Goal: Task Accomplishment & Management: Use online tool/utility

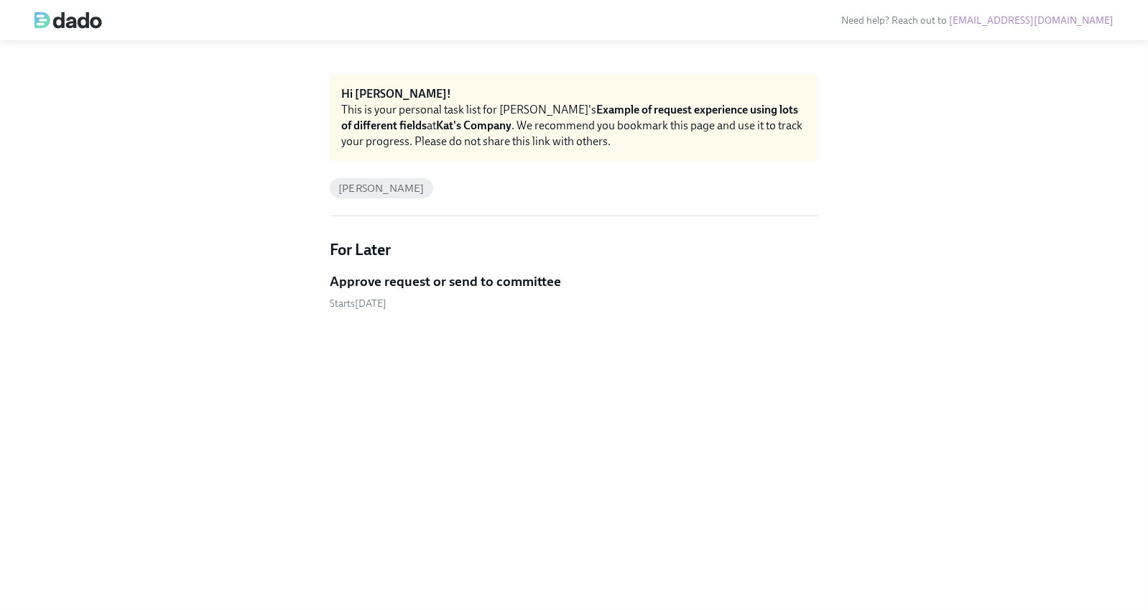
click at [361, 284] on h5 "Approve request or send to committee" at bounding box center [445, 281] width 231 height 19
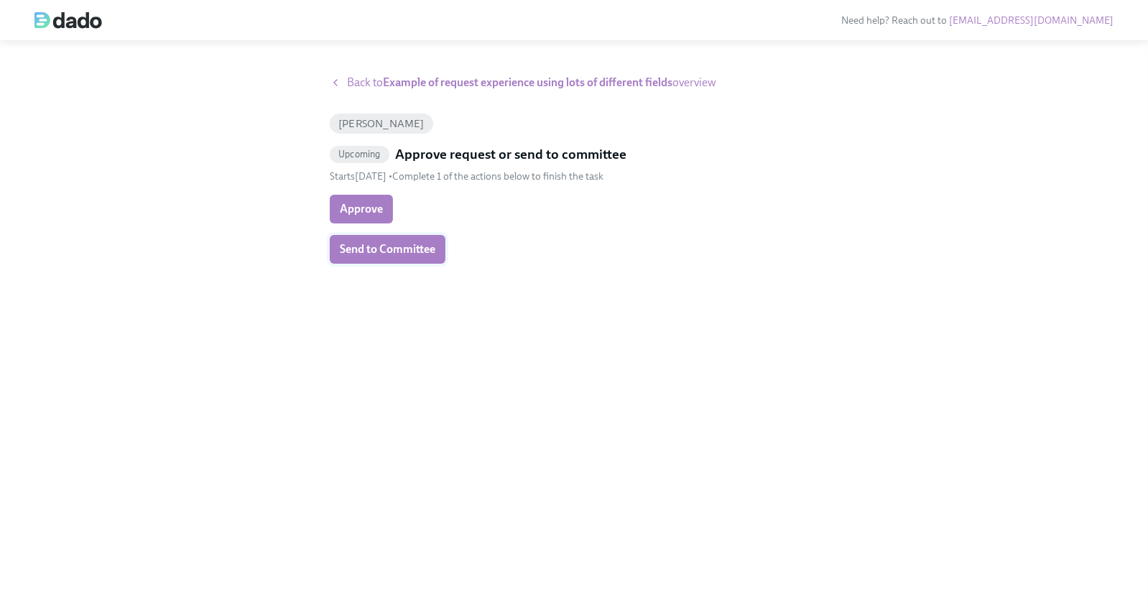
click at [358, 240] on button "Send to Committee" at bounding box center [388, 249] width 116 height 29
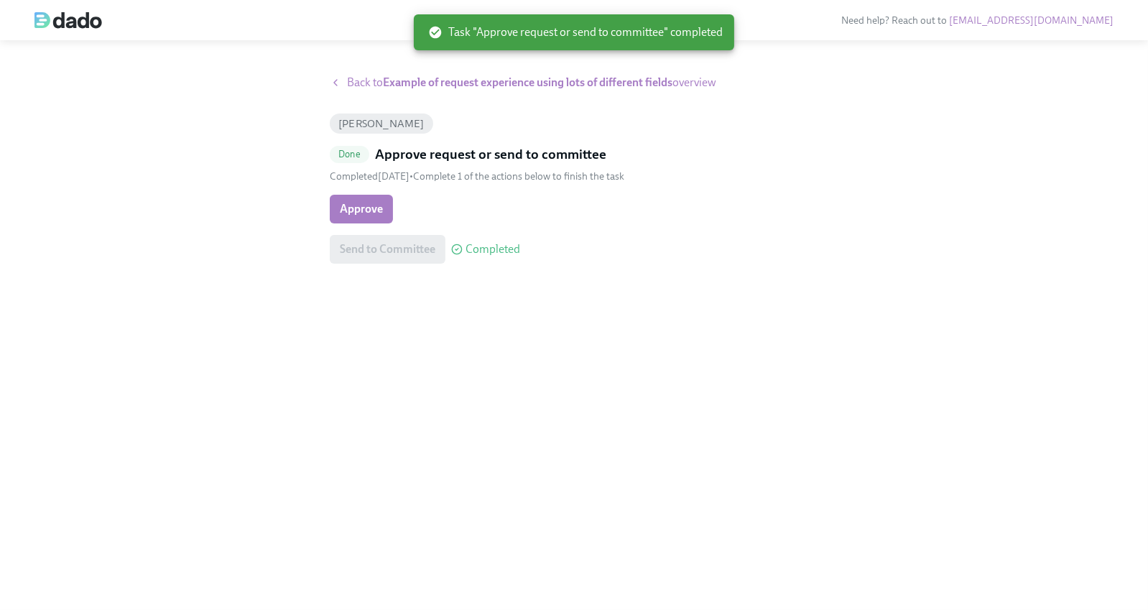
click at [369, 80] on span "Back to Example of request experience using lots of different fields overview" at bounding box center [531, 83] width 369 height 16
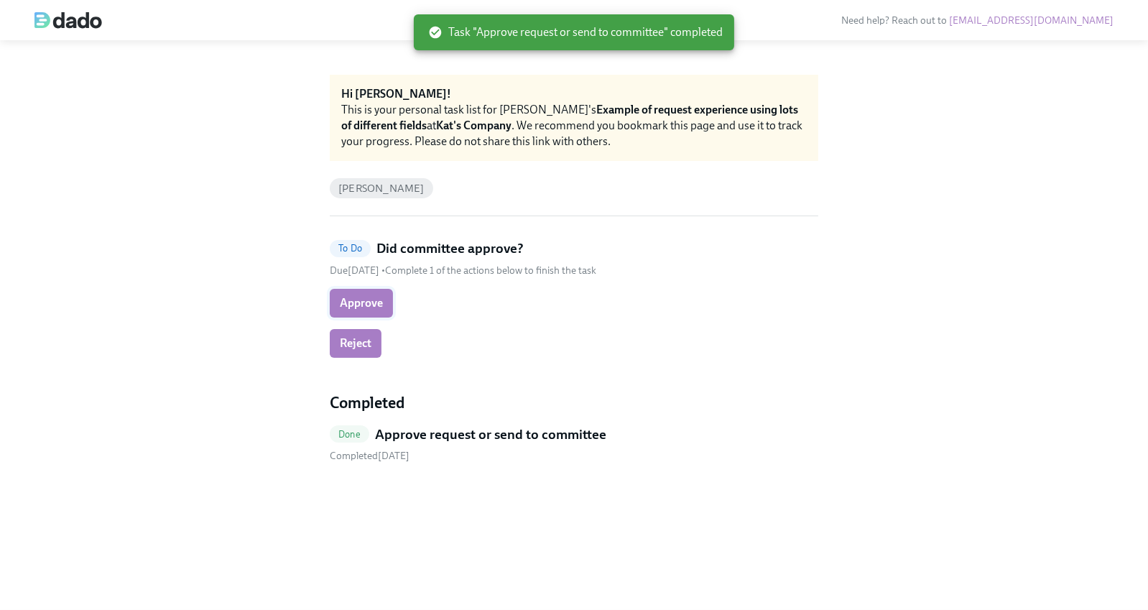
click at [351, 312] on button "Approve" at bounding box center [361, 303] width 63 height 29
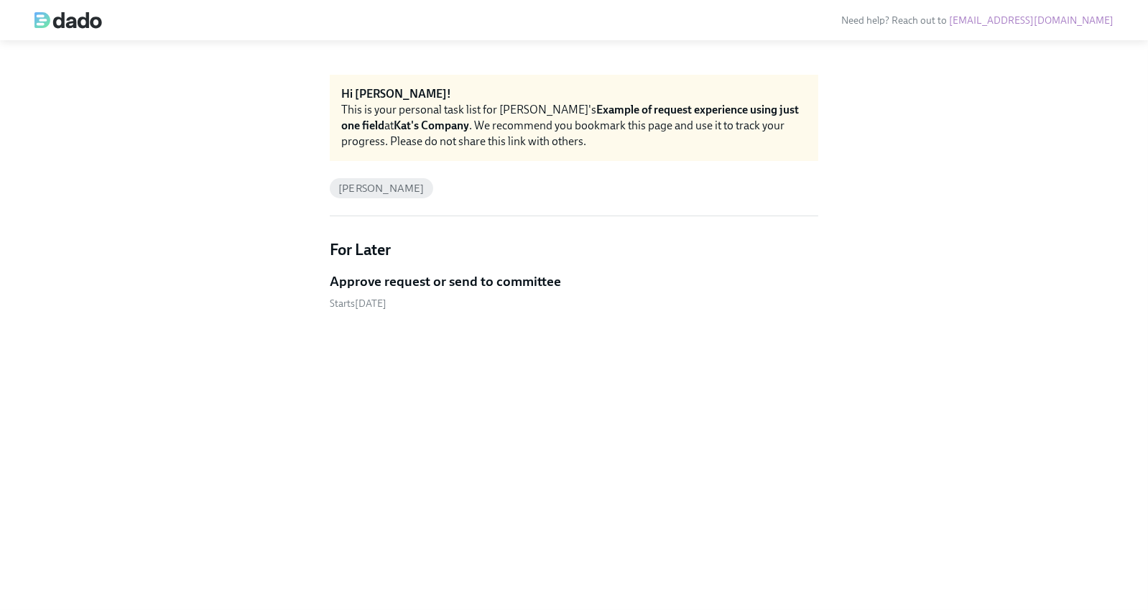
click at [381, 283] on h5 "Approve request or send to committee" at bounding box center [445, 281] width 231 height 19
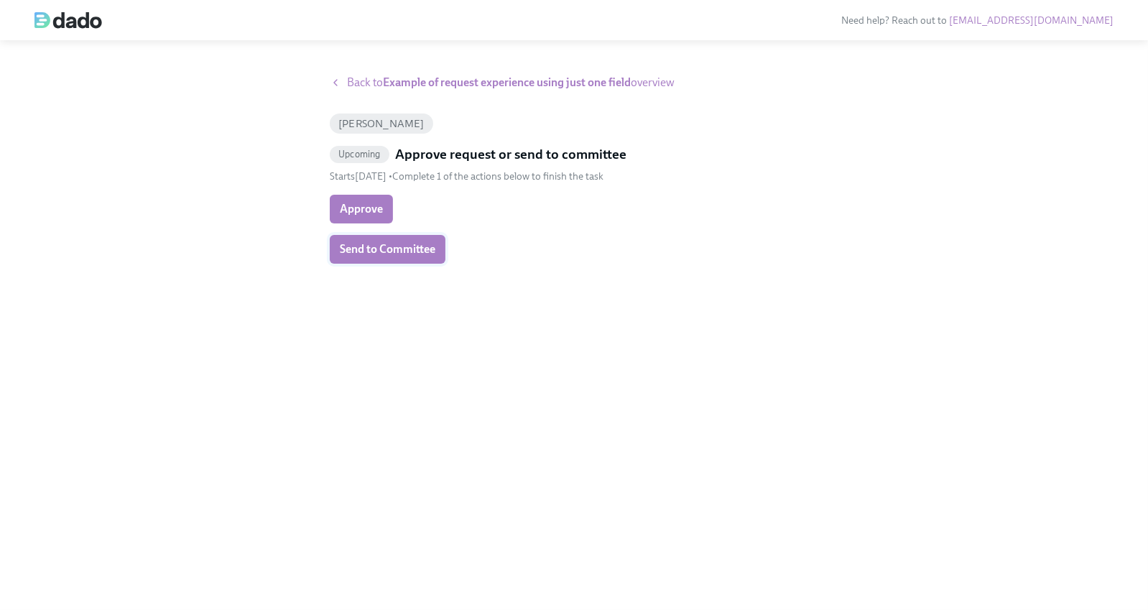
click at [394, 241] on button "Send to Committee" at bounding box center [388, 249] width 116 height 29
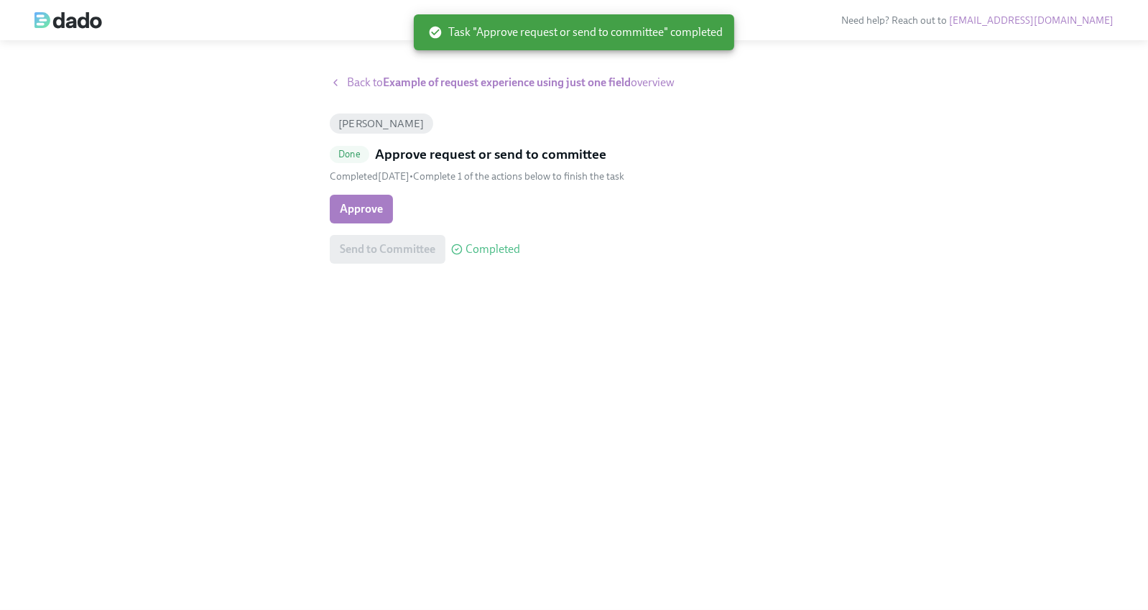
click at [426, 80] on strong "Example of request experience using just one field" at bounding box center [507, 82] width 248 height 14
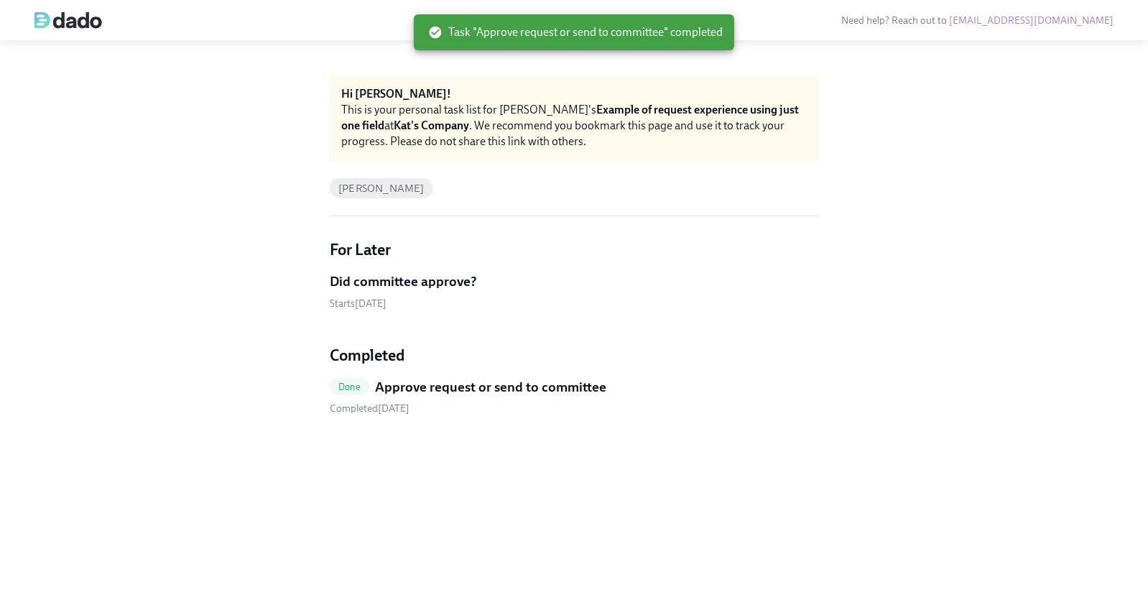
click at [396, 266] on div "For Later Did committee approve? Starts September 19th" at bounding box center [574, 274] width 488 height 71
click at [392, 281] on h5 "Did committee approve?" at bounding box center [403, 281] width 147 height 19
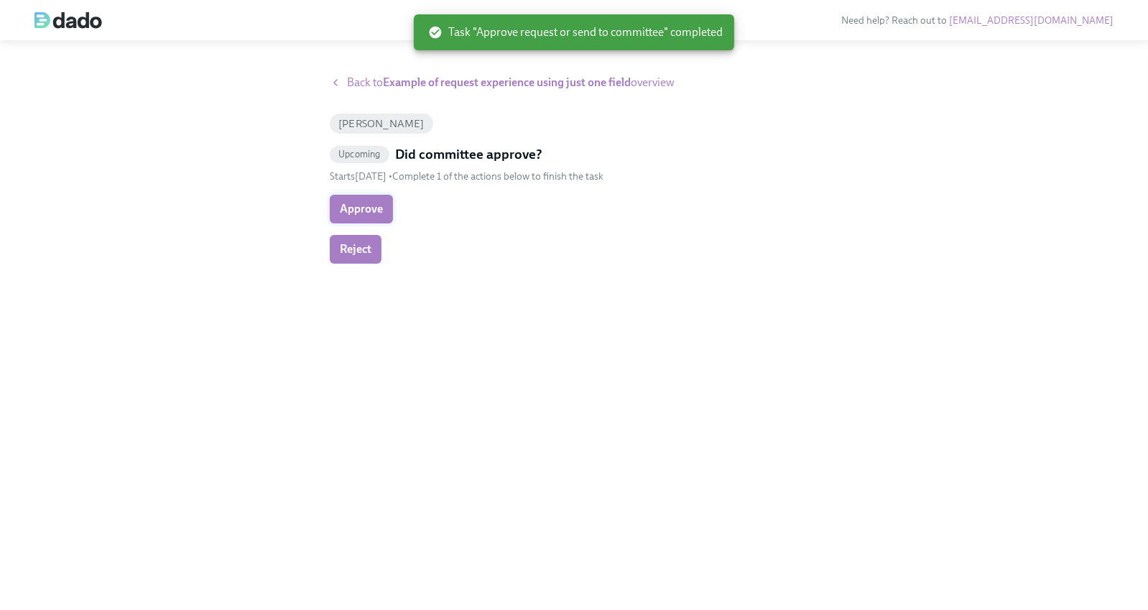
click at [369, 203] on span "Approve" at bounding box center [361, 209] width 43 height 14
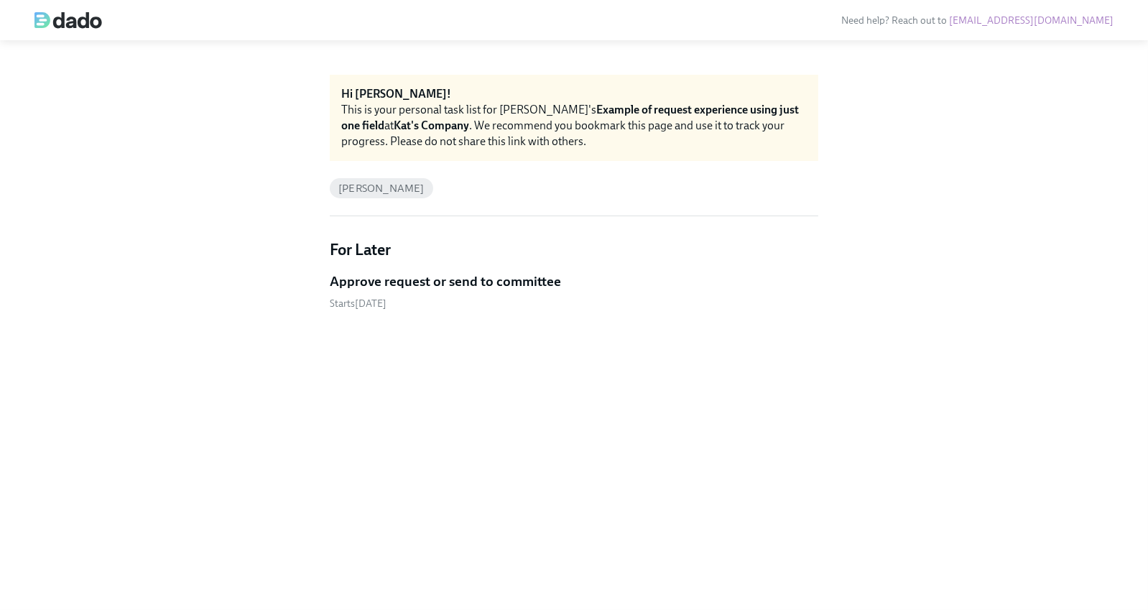
click at [397, 268] on div "For Later Approve request or send to committee Starts September 19th" at bounding box center [574, 274] width 488 height 71
click at [384, 281] on h5 "Approve request or send to committee" at bounding box center [445, 281] width 231 height 19
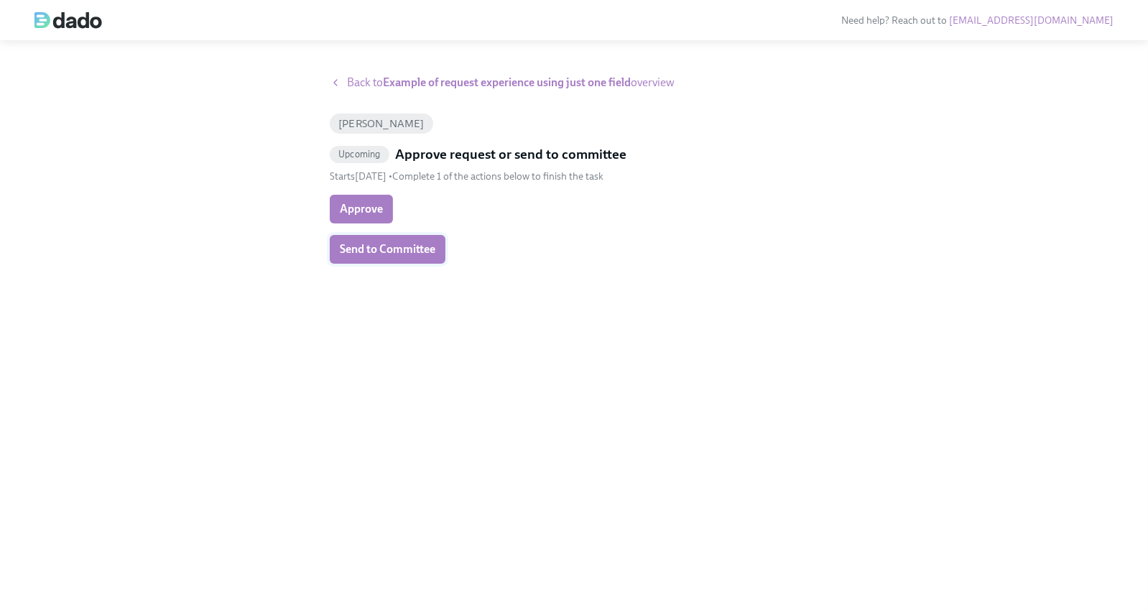
click at [392, 257] on button "Send to Committee" at bounding box center [388, 249] width 116 height 29
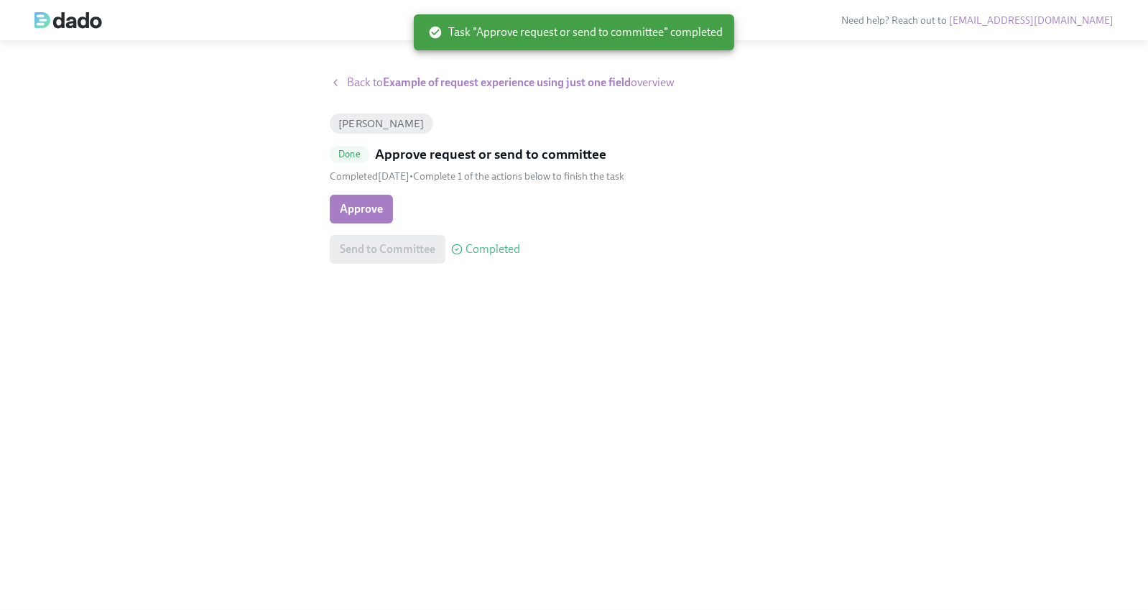
click at [418, 76] on strong "Example of request experience using just one field" at bounding box center [507, 82] width 248 height 14
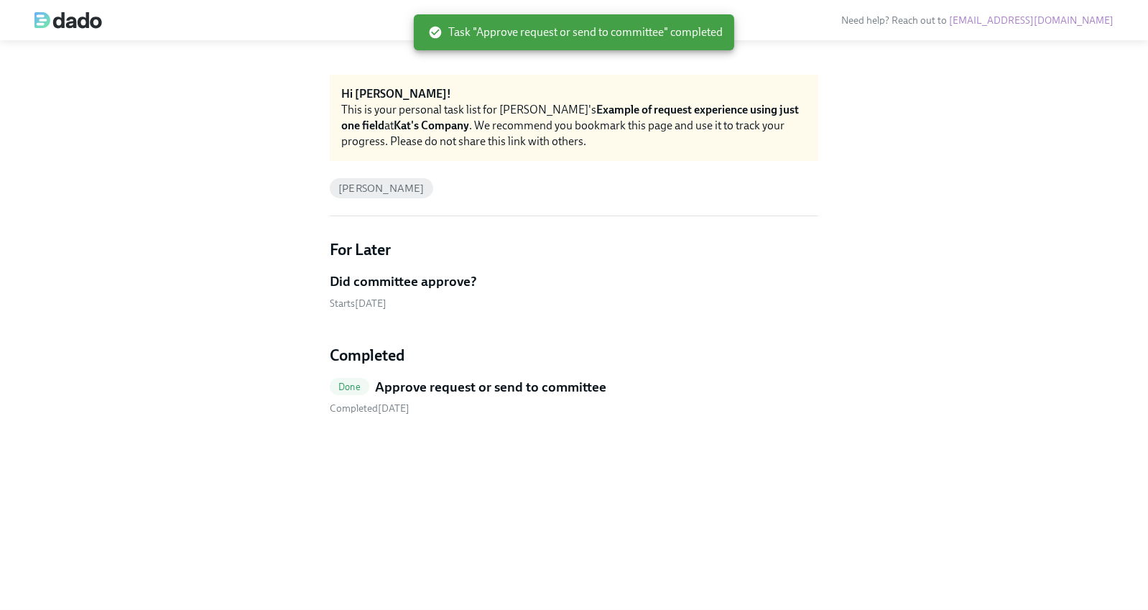
click at [390, 264] on div "For Later Did committee approve? Starts September 19th" at bounding box center [574, 274] width 488 height 71
click at [386, 274] on h5 "Did committee approve?" at bounding box center [403, 281] width 147 height 19
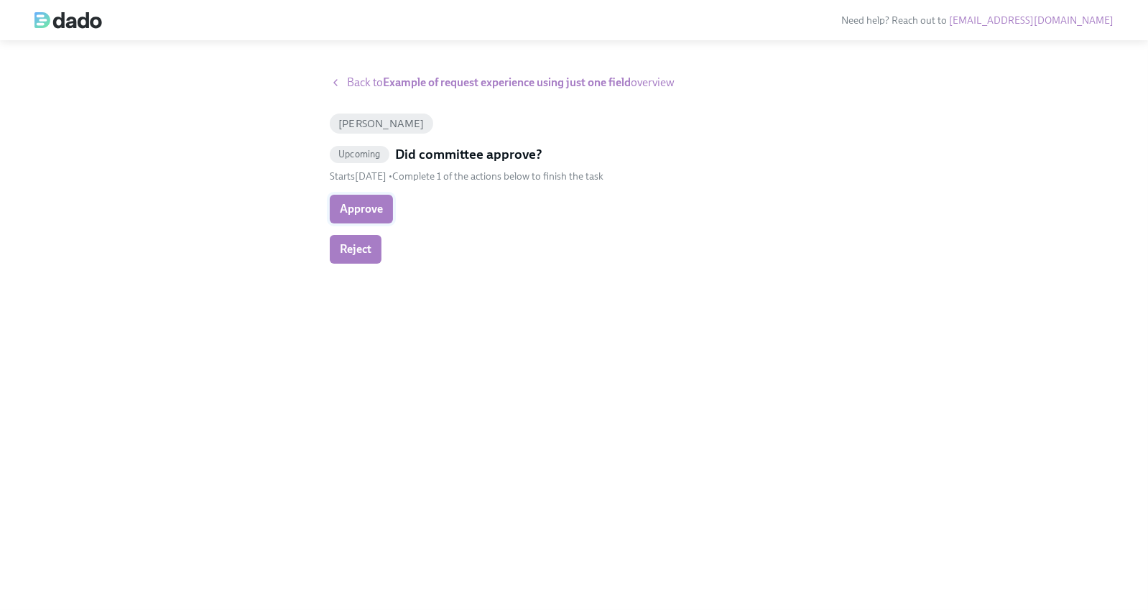
click at [351, 209] on span "Approve" at bounding box center [361, 209] width 43 height 14
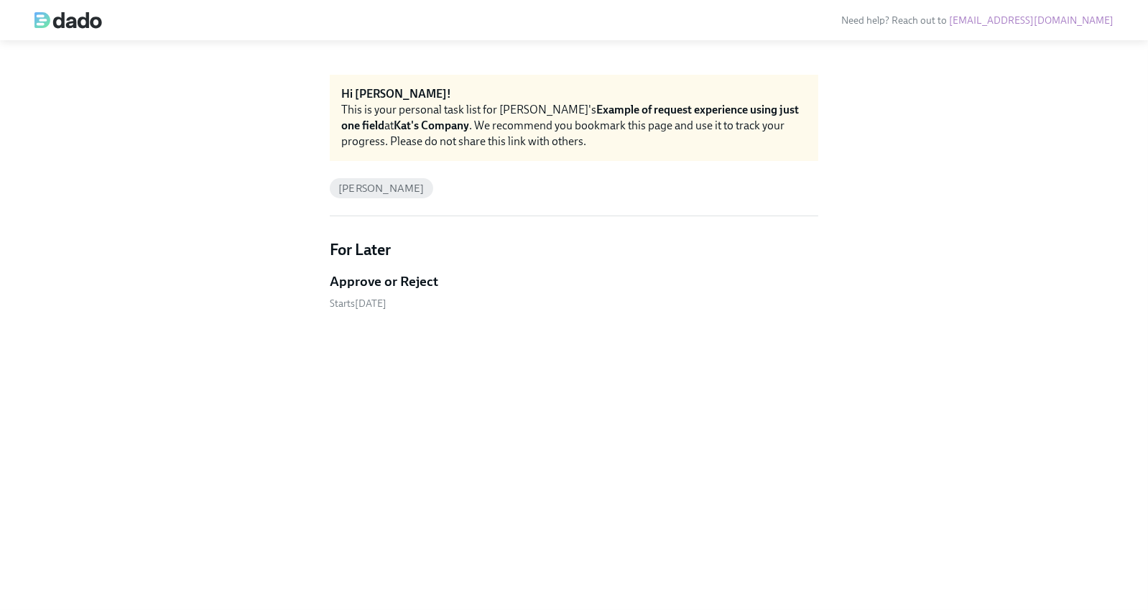
click at [363, 282] on h5 "Approve or Reject" at bounding box center [384, 281] width 108 height 19
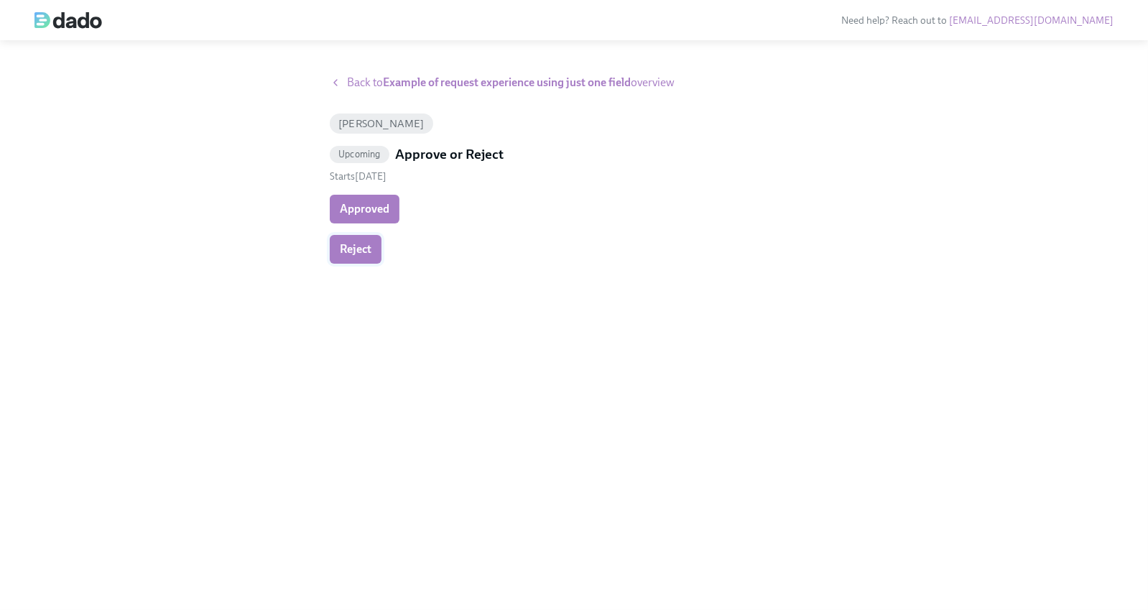
click at [363, 246] on span "Reject" at bounding box center [356, 249] width 32 height 14
